Goal: Task Accomplishment & Management: Complete application form

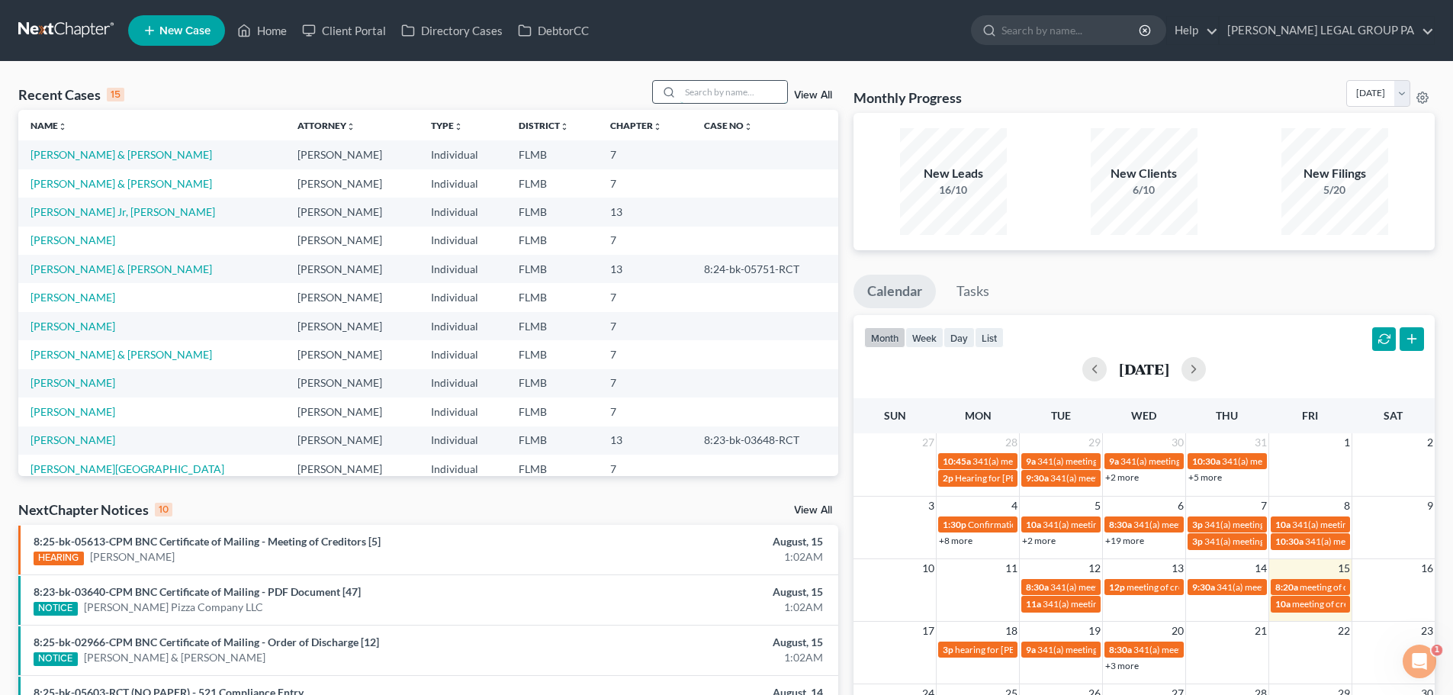
click at [758, 81] on input "search" at bounding box center [733, 92] width 107 height 22
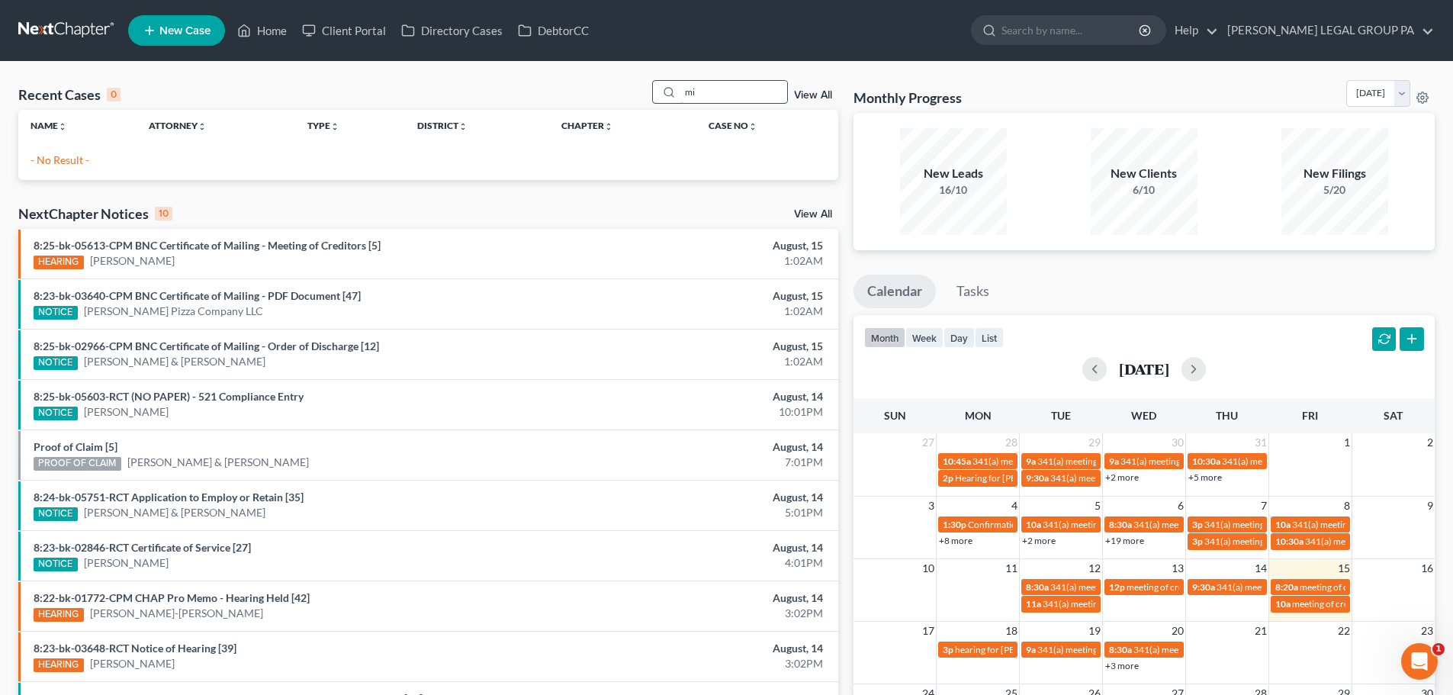
type input "m"
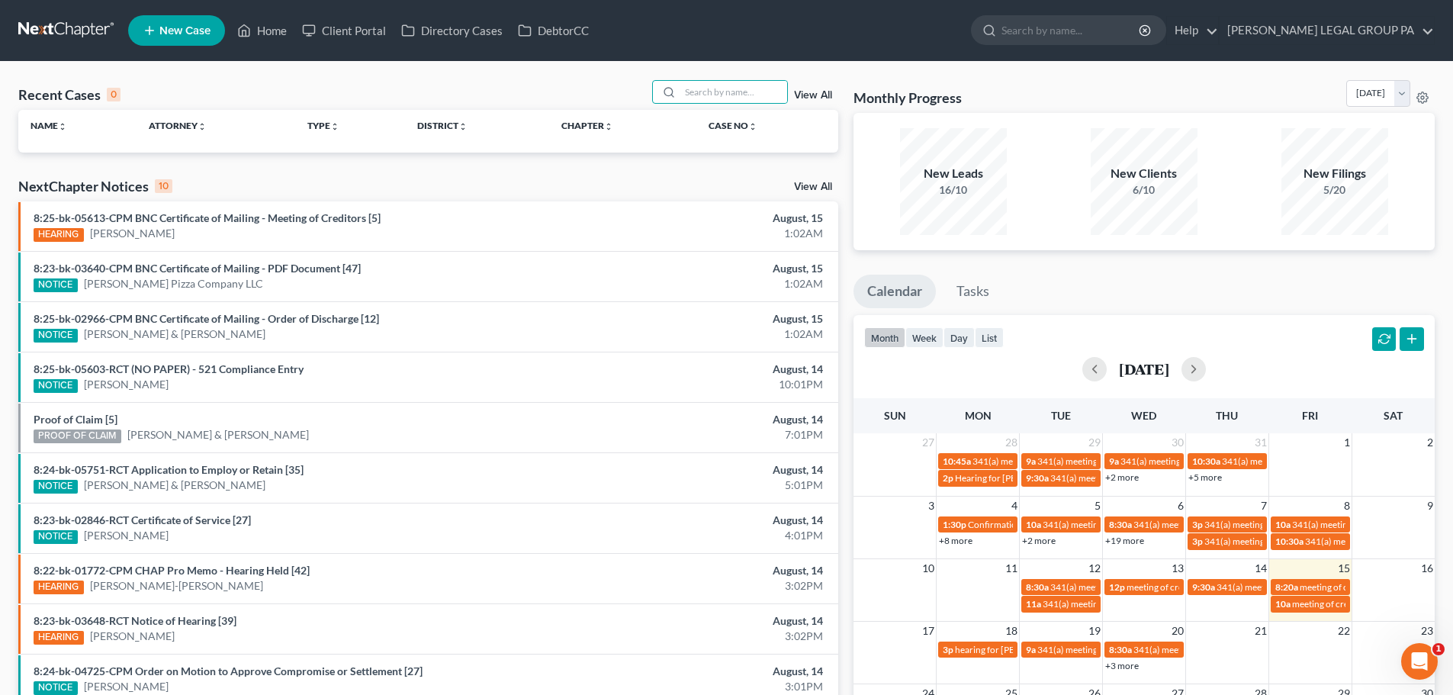
click at [198, 26] on span "New Case" at bounding box center [184, 30] width 51 height 11
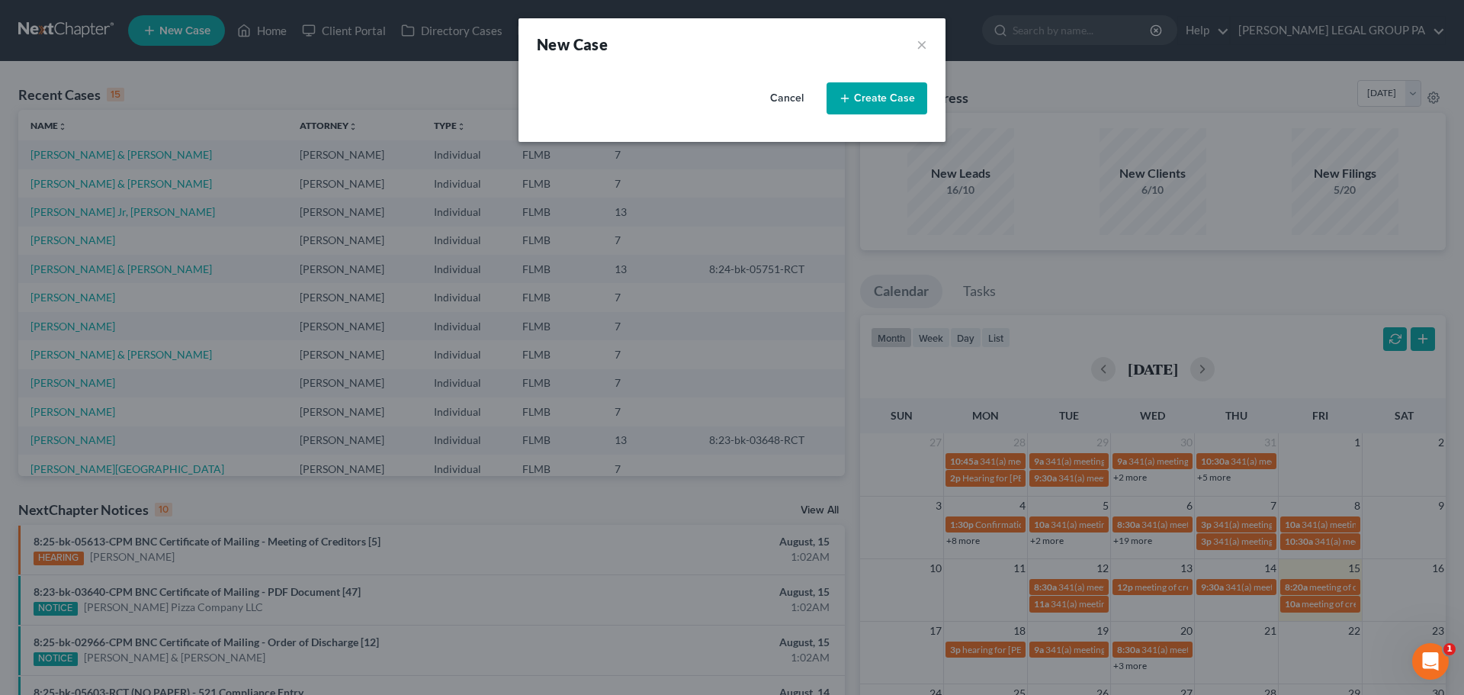
select select "15"
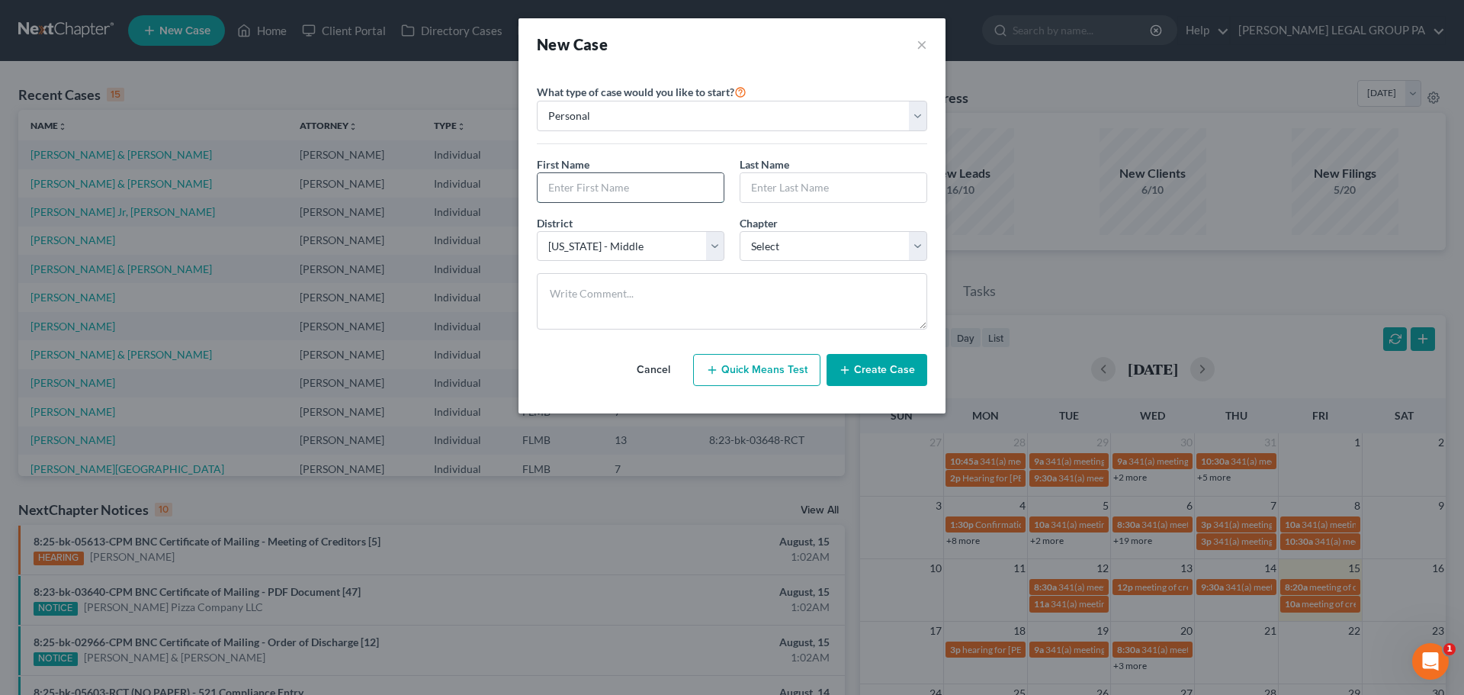
click at [596, 187] on input "text" at bounding box center [631, 187] width 186 height 29
type input "[PERSON_NAME]"
click at [778, 191] on input "text" at bounding box center [833, 187] width 186 height 29
click at [763, 184] on input "Rofriguez" at bounding box center [833, 187] width 186 height 29
type input "[PERSON_NAME]"
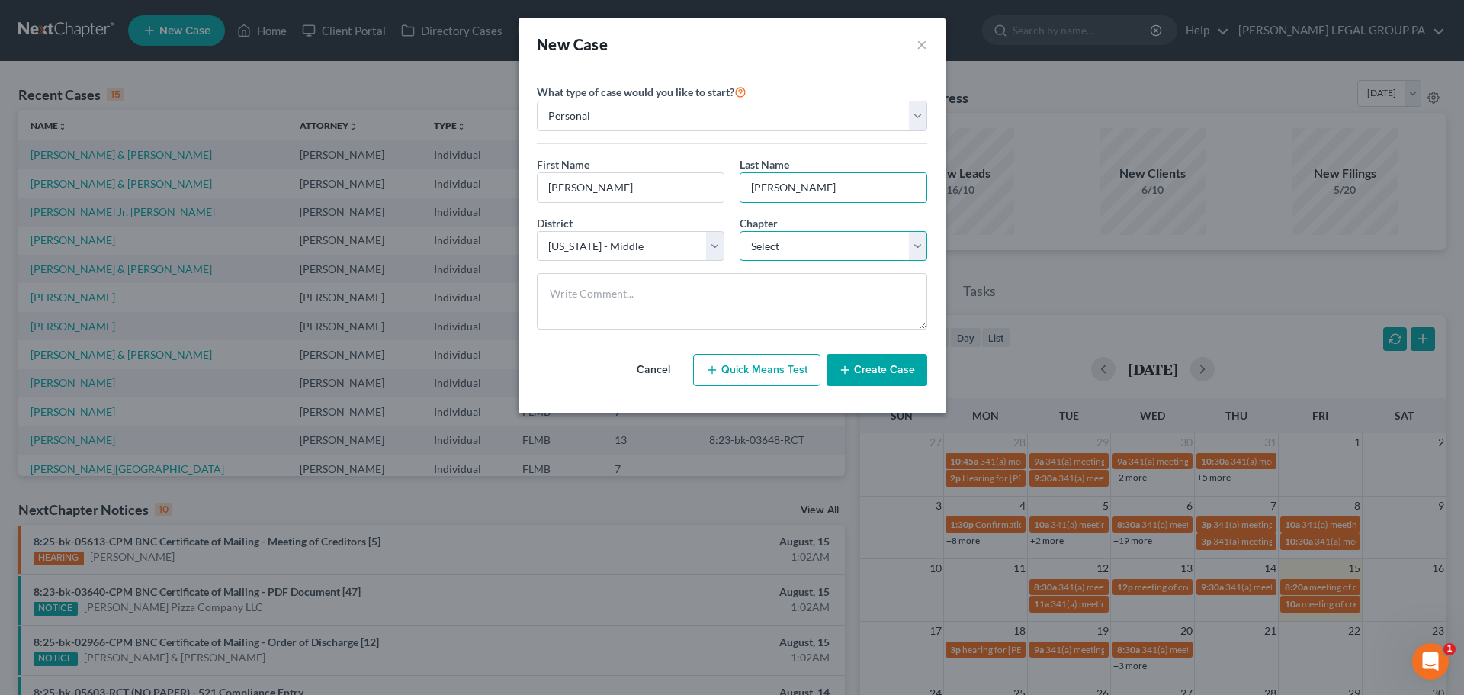
drag, startPoint x: 782, startPoint y: 251, endPoint x: 785, endPoint y: 259, distance: 8.7
click at [782, 251] on select "Select 7 11 12 13" at bounding box center [834, 246] width 188 height 31
click at [740, 231] on select "Select 7 11 12 13" at bounding box center [834, 246] width 188 height 31
drag, startPoint x: 756, startPoint y: 244, endPoint x: 762, endPoint y: 257, distance: 14.3
click at [756, 244] on select "Select 7 11 12 13" at bounding box center [834, 246] width 188 height 31
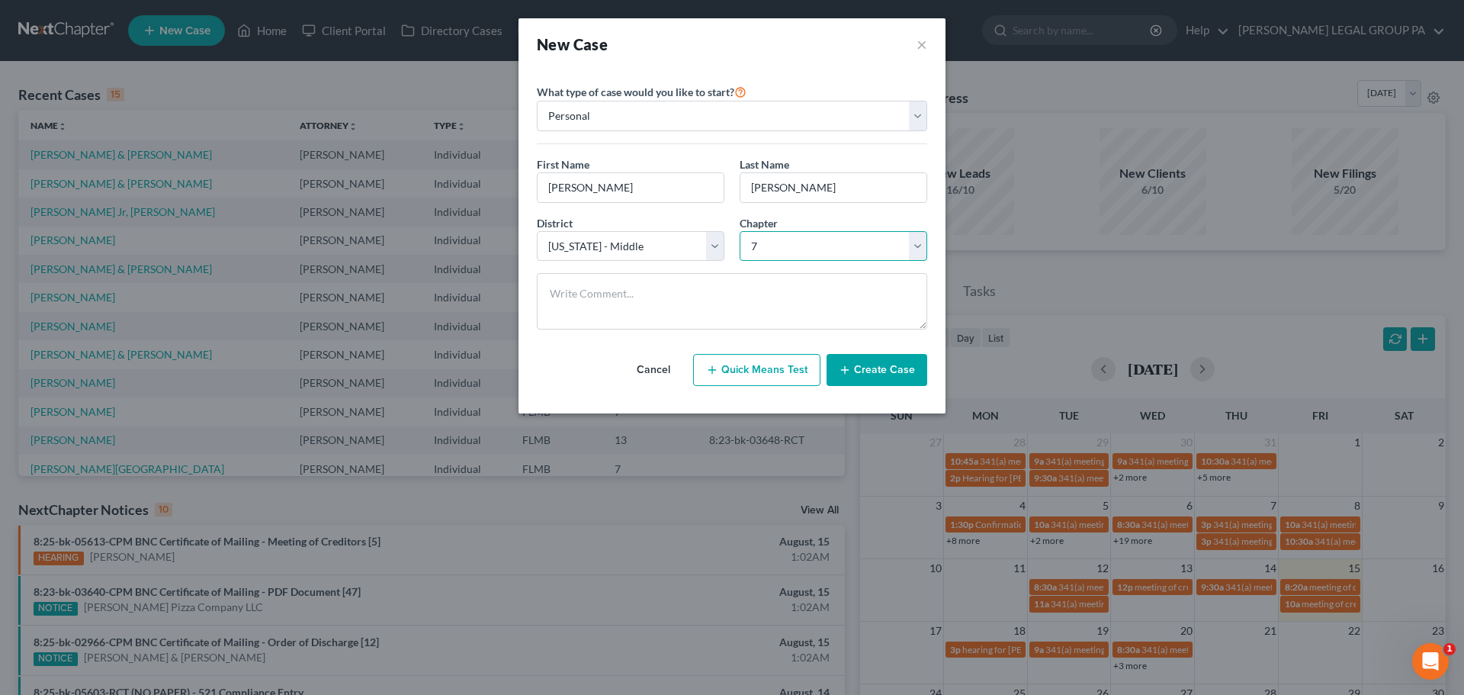
select select "3"
click at [740, 231] on select "Select 7 11 12 13" at bounding box center [834, 246] width 188 height 31
click at [663, 305] on textarea at bounding box center [732, 301] width 390 height 56
click at [882, 375] on button "Create Case" at bounding box center [877, 370] width 101 height 32
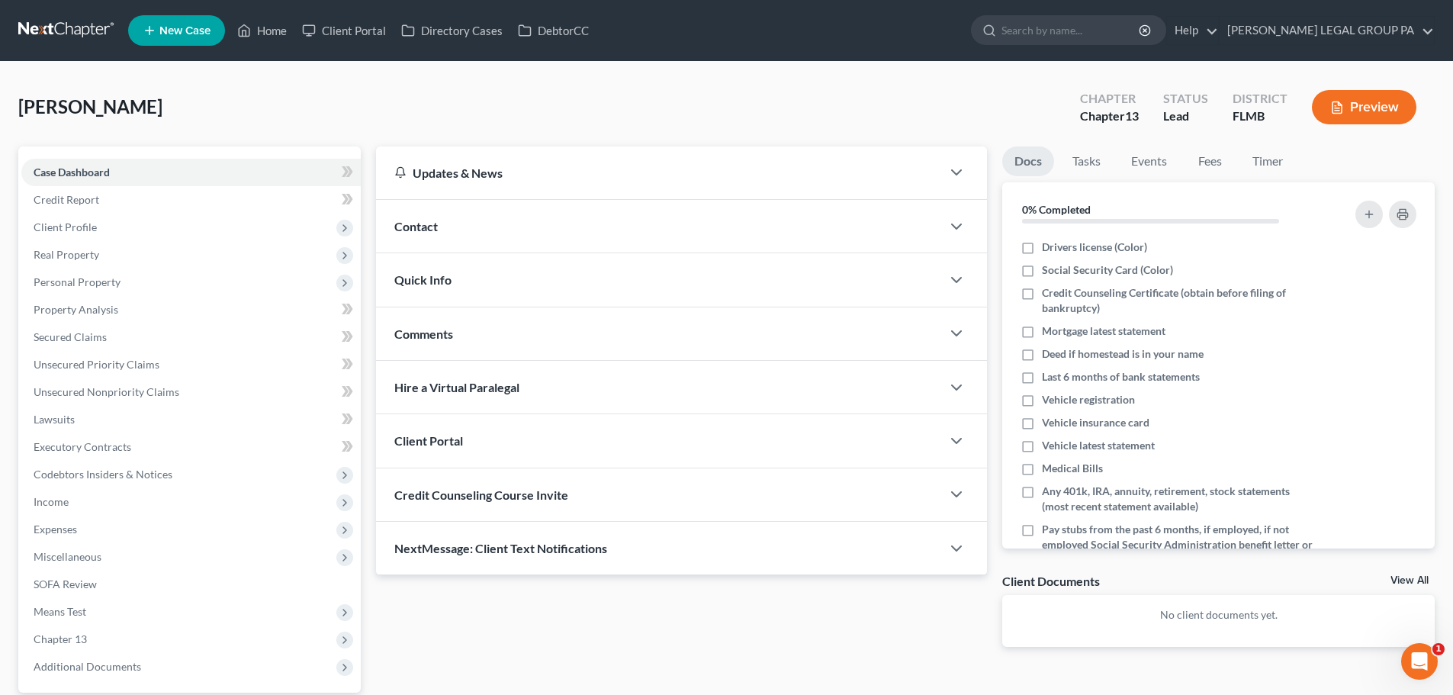
click at [459, 509] on div "Credit Counseling Course Invite" at bounding box center [658, 494] width 565 height 53
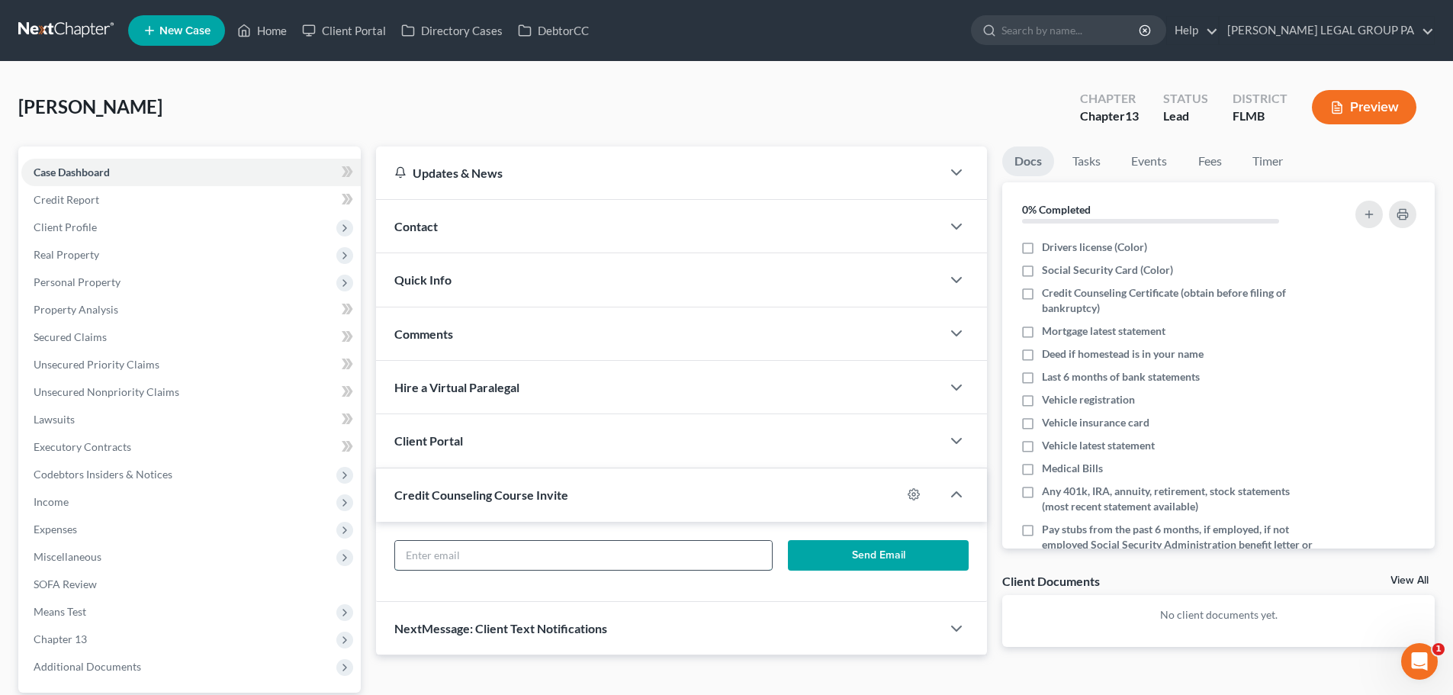
click at [474, 551] on input "text" at bounding box center [583, 555] width 376 height 29
click at [483, 553] on input "text" at bounding box center [583, 555] width 376 height 29
click at [479, 549] on input "text" at bounding box center [583, 555] width 376 height 29
click at [473, 541] on input "text" at bounding box center [583, 555] width 376 height 29
click at [471, 548] on input "text" at bounding box center [583, 555] width 376 height 29
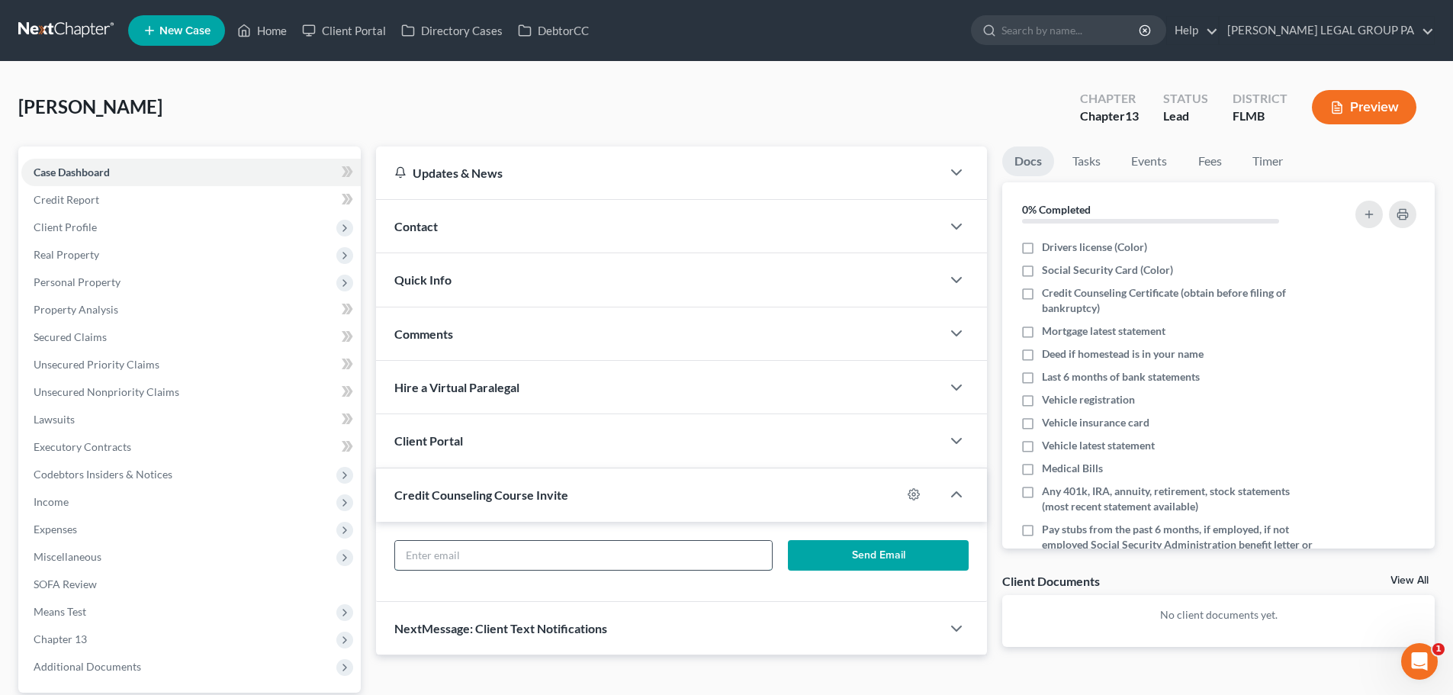
paste input "[URL][DOMAIN_NAME]"
type input "[URL][DOMAIN_NAME]"
click at [470, 562] on input "[URL][DOMAIN_NAME]" at bounding box center [583, 555] width 376 height 29
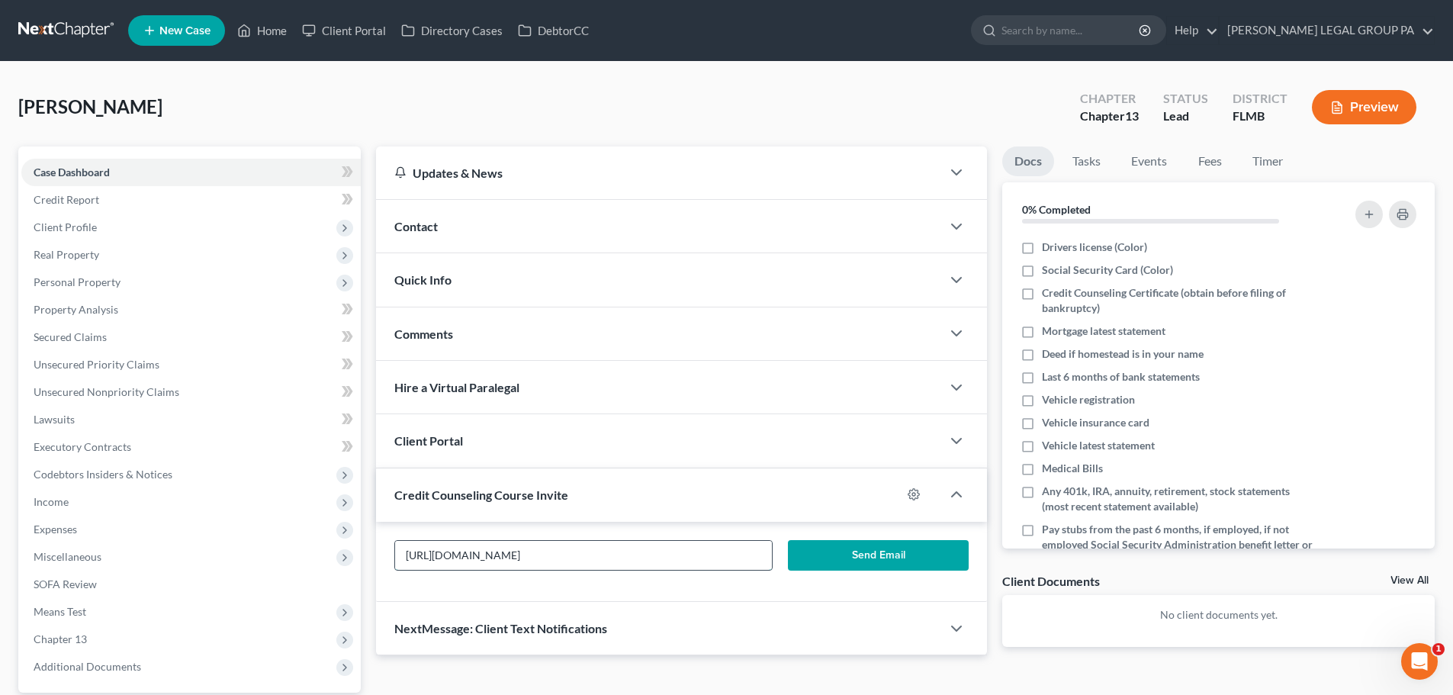
click at [470, 562] on input "[URL][DOMAIN_NAME]" at bounding box center [583, 555] width 376 height 29
paste input "[EMAIL_ADDRESS][DOMAIN_NAME]"
type input "[EMAIL_ADDRESS][DOMAIN_NAME]"
click at [811, 543] on button "Send Email" at bounding box center [878, 555] width 181 height 31
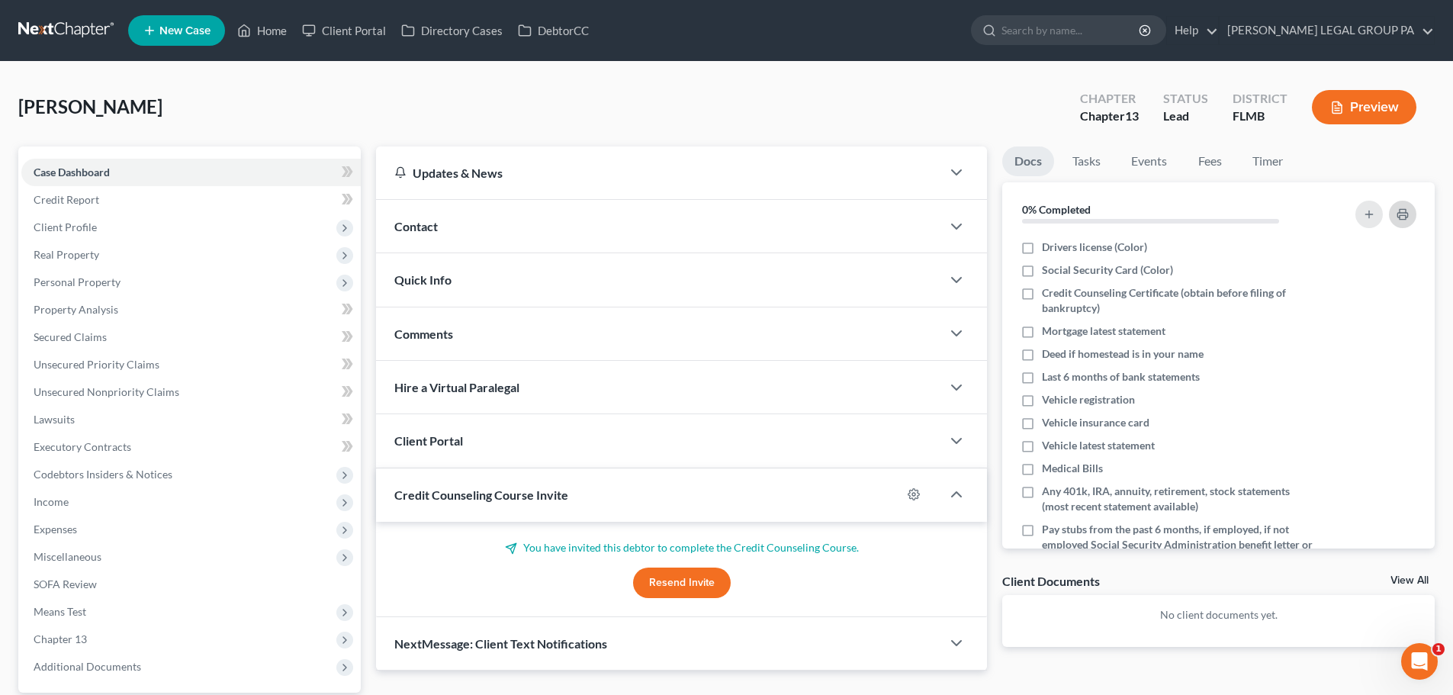
click at [1411, 210] on button "button" at bounding box center [1402, 214] width 27 height 27
